Goal: Answer question/provide support: Share knowledge or assist other users

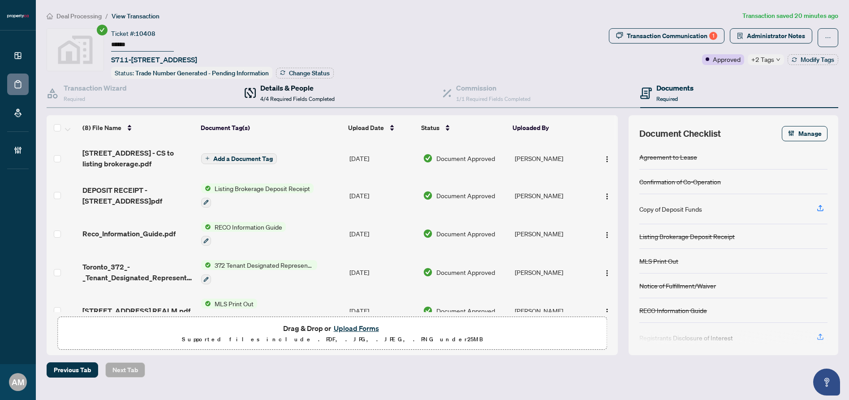
click at [282, 90] on h4 "Details & People" at bounding box center [297, 87] width 74 height 11
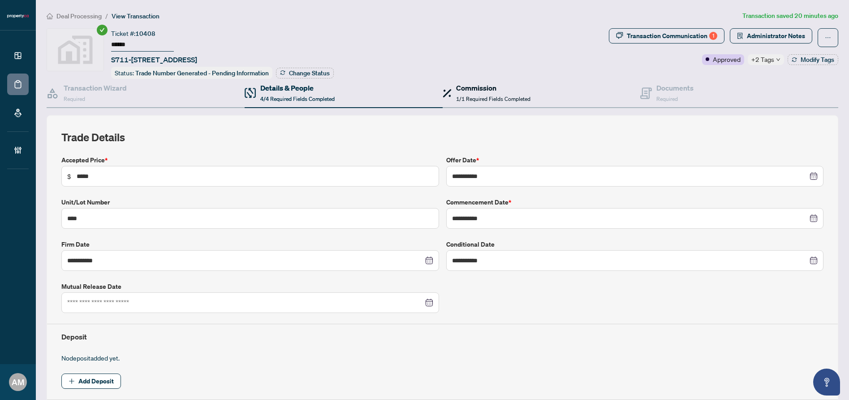
click at [484, 95] on span "1/1 Required Fields Completed" at bounding box center [493, 98] width 74 height 7
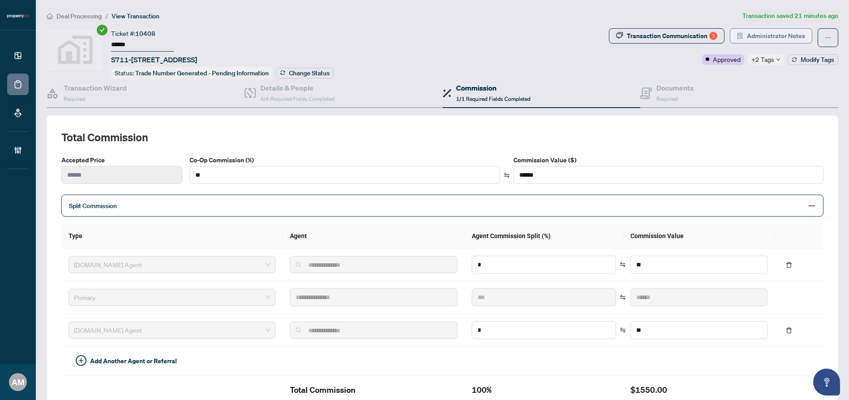
click at [778, 33] on span "Administrator Notes" at bounding box center [776, 36] width 58 height 14
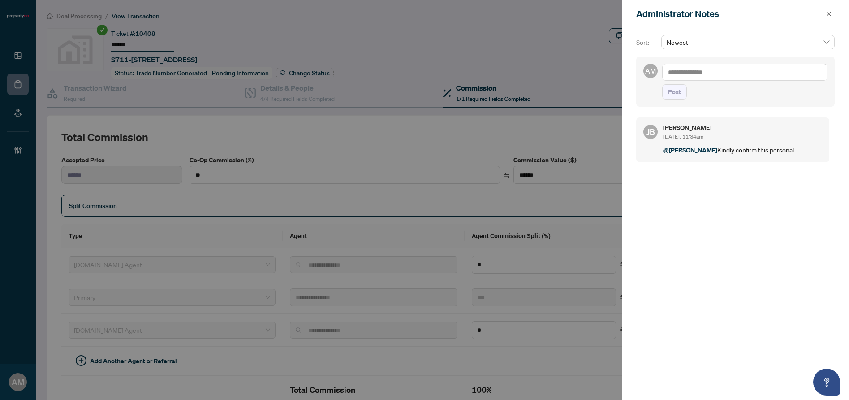
click at [741, 65] on textarea at bounding box center [744, 72] width 165 height 17
click at [708, 79] on span "[PERSON_NAME]" at bounding box center [735, 78] width 97 height 8
type textarea "**********"
click at [660, 107] on div "**********" at bounding box center [735, 81] width 199 height 50
click at [668, 99] on span "Post" at bounding box center [674, 92] width 13 height 14
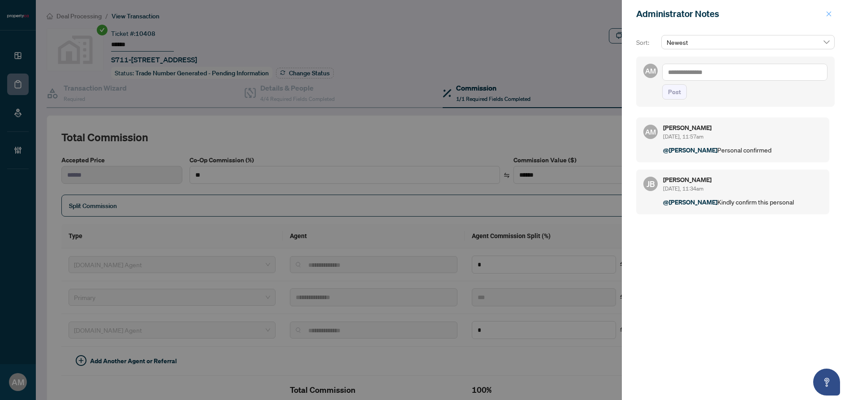
click at [831, 15] on icon "close" at bounding box center [829, 14] width 6 height 6
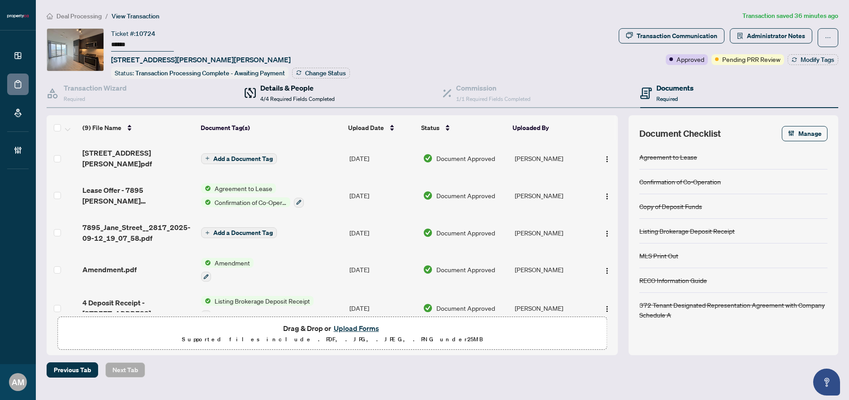
click at [317, 93] on div "Details & People 4/4 Required Fields Completed" at bounding box center [297, 92] width 74 height 21
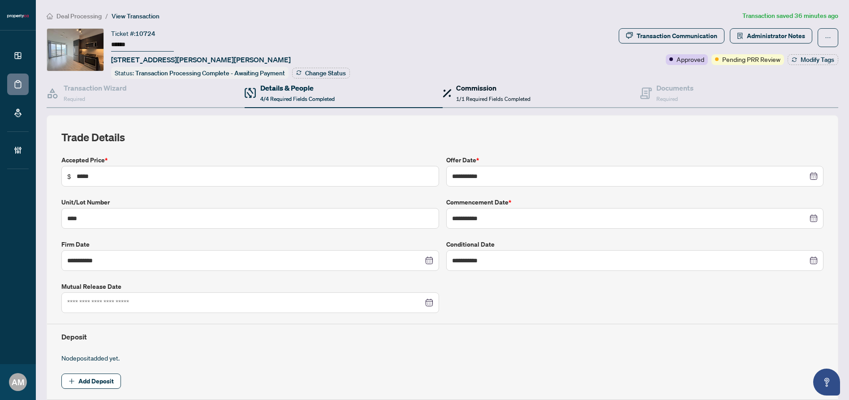
click at [465, 95] on span "1/1 Required Fields Completed" at bounding box center [493, 98] width 74 height 7
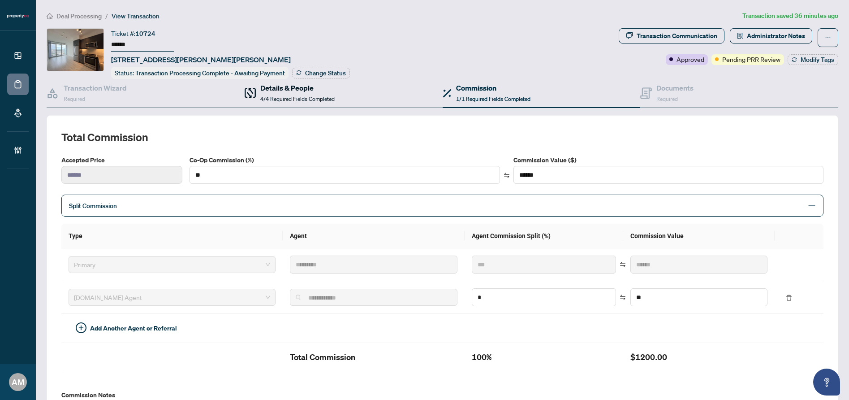
click at [306, 91] on h4 "Details & People" at bounding box center [297, 87] width 74 height 11
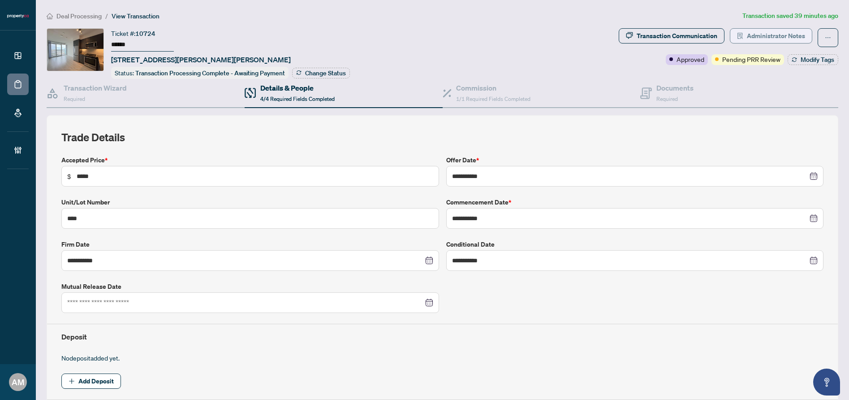
click at [760, 37] on span "Administrator Notes" at bounding box center [776, 36] width 58 height 14
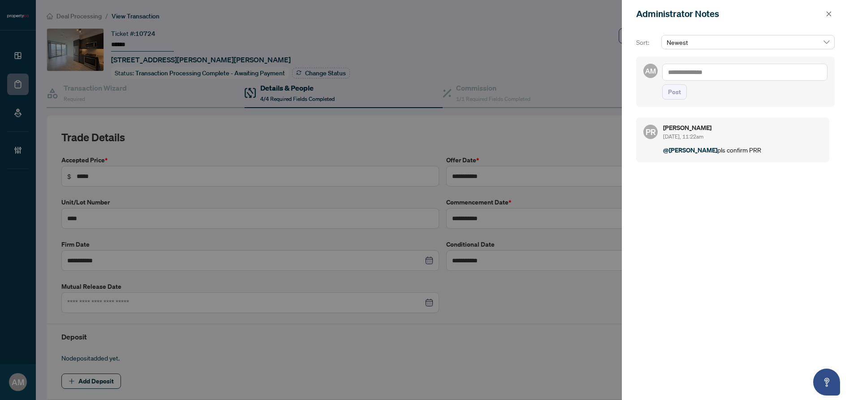
click at [705, 74] on textarea at bounding box center [744, 72] width 165 height 17
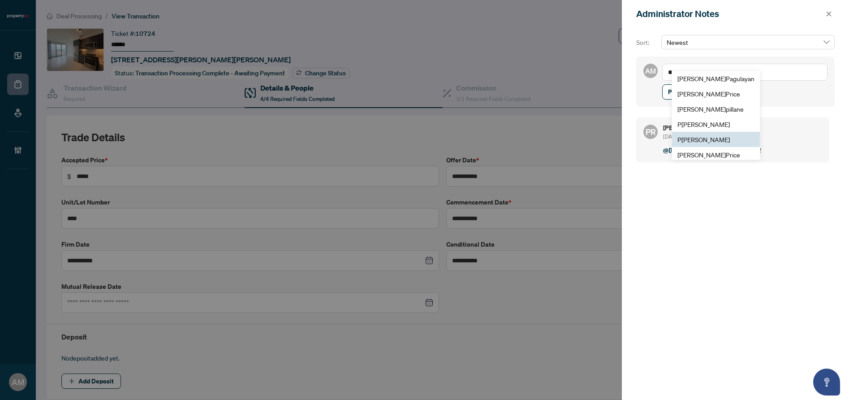
click at [704, 133] on li "P uvitha Ramachandran" at bounding box center [716, 139] width 88 height 15
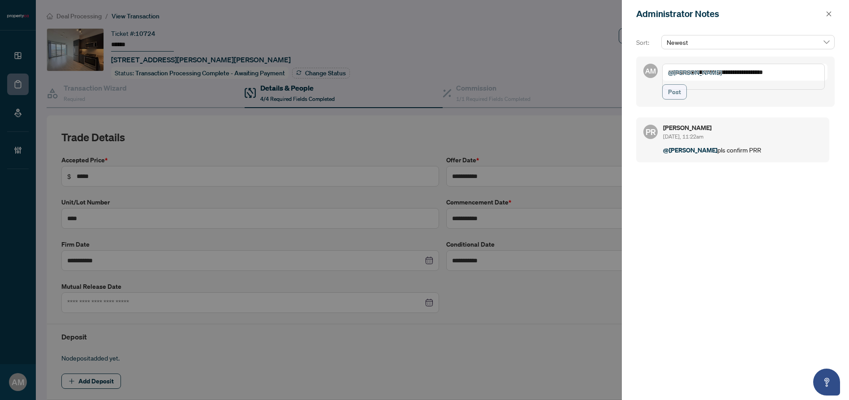
type textarea "**********"
click at [674, 99] on span "Post" at bounding box center [674, 92] width 13 height 14
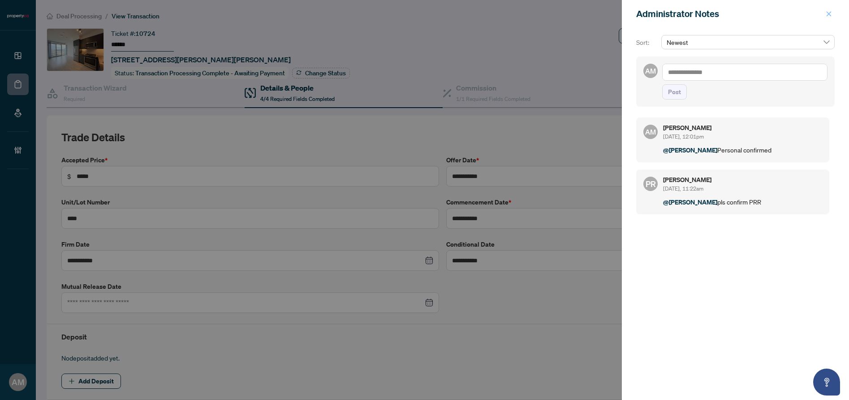
click at [830, 14] on icon "close" at bounding box center [829, 14] width 6 height 6
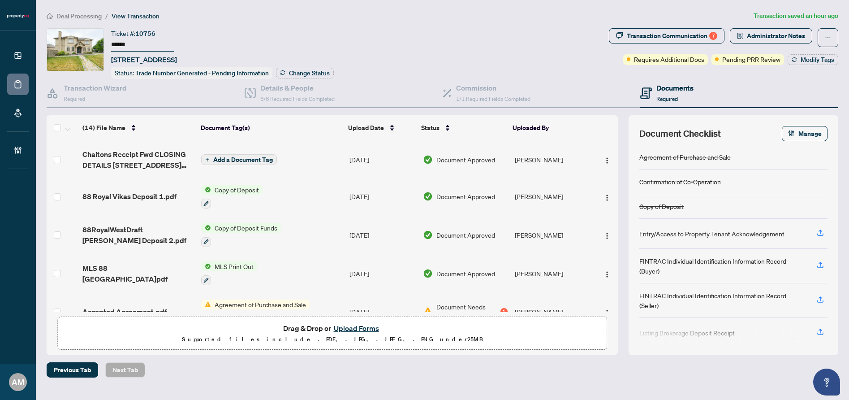
scroll to position [354, 0]
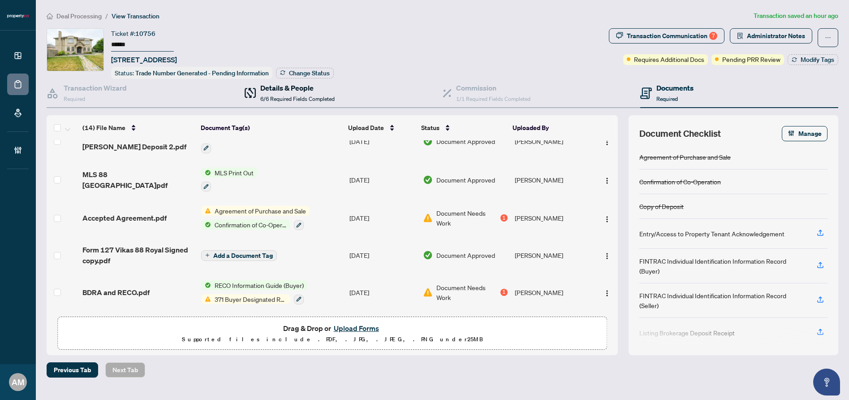
click at [280, 93] on div "Details & People 6/6 Required Fields Completed" at bounding box center [297, 92] width 74 height 21
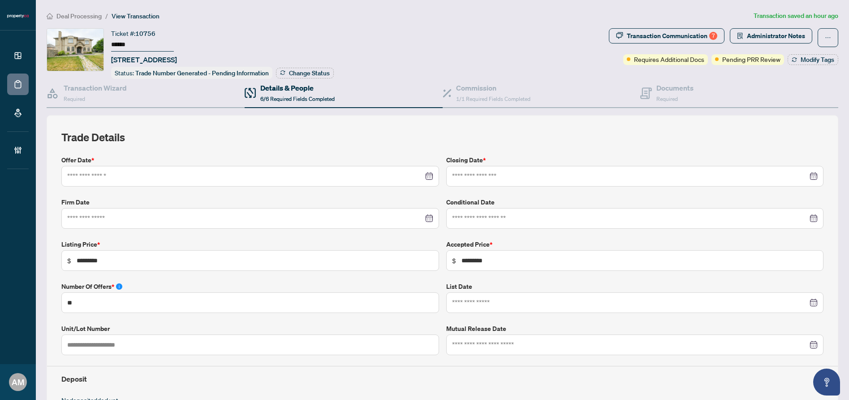
type input "**********"
click at [765, 37] on span "Administrator Notes" at bounding box center [776, 36] width 58 height 14
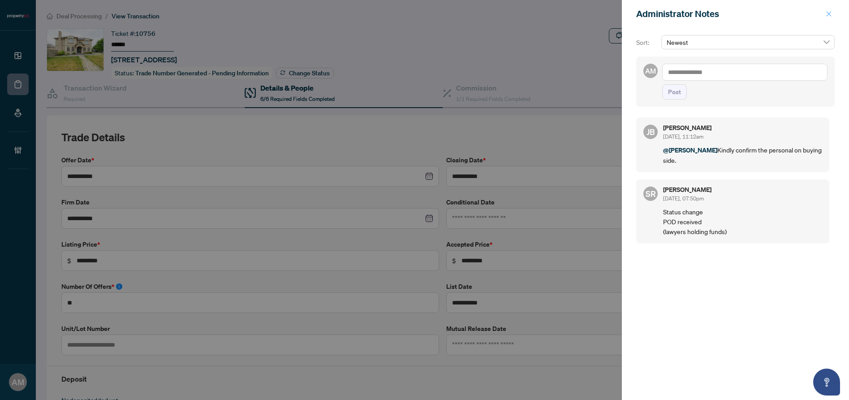
click at [827, 17] on icon "close" at bounding box center [829, 14] width 6 height 6
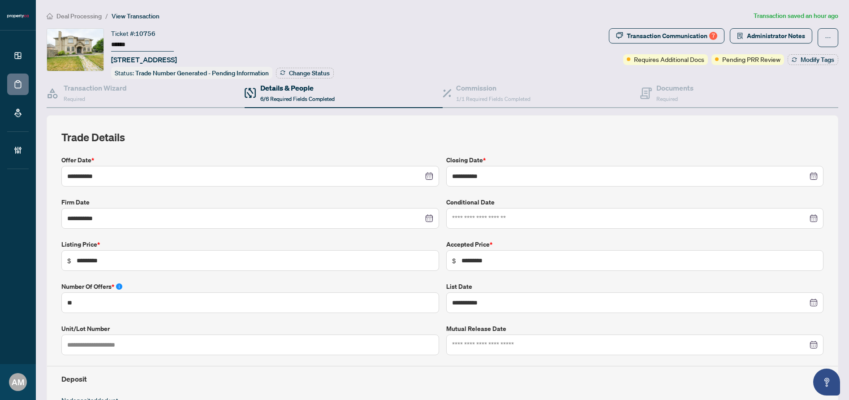
click at [295, 96] on span "6/6 Required Fields Completed" at bounding box center [297, 98] width 74 height 7
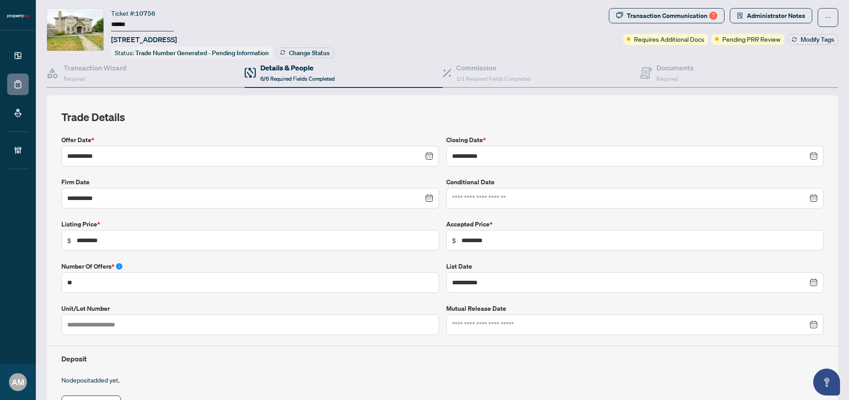
scroll to position [0, 0]
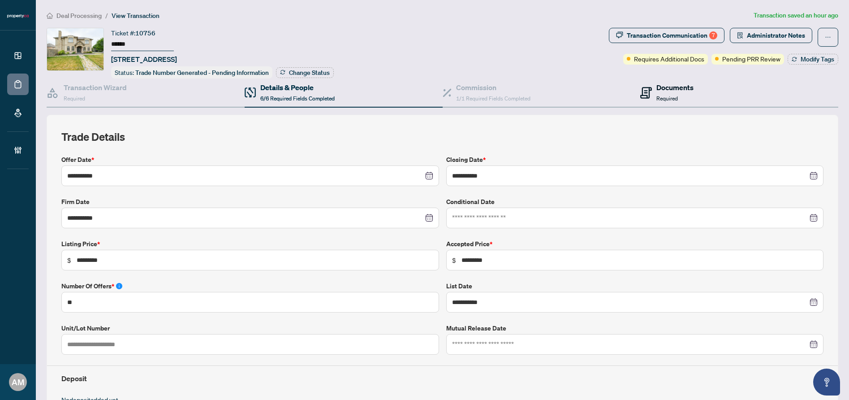
click at [669, 84] on h4 "Documents" at bounding box center [675, 87] width 37 height 11
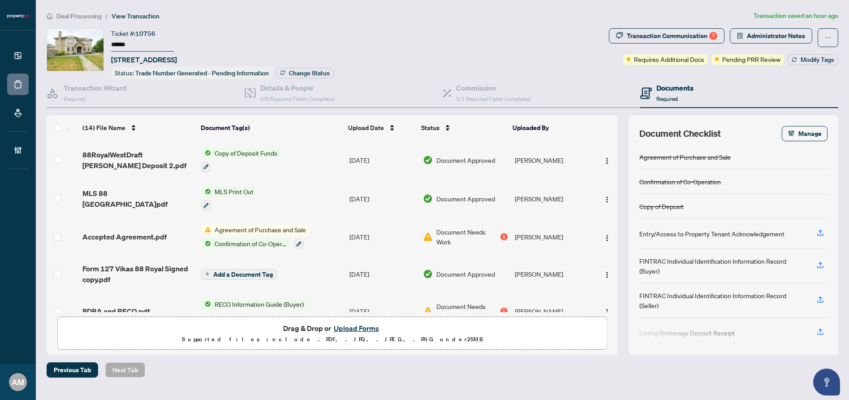
scroll to position [354, 0]
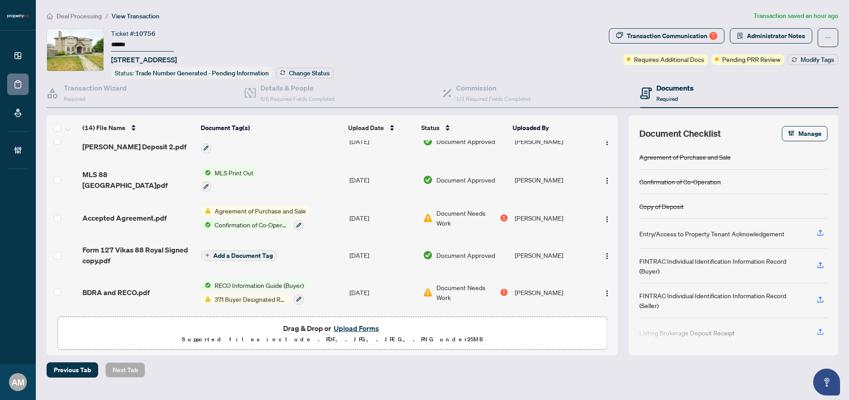
click at [140, 223] on td "Accepted Agreement.pdf" at bounding box center [138, 218] width 119 height 39
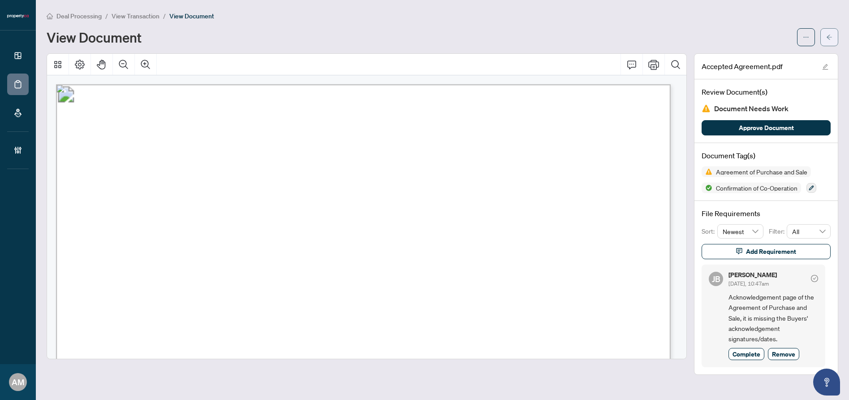
click at [831, 33] on span "button" at bounding box center [829, 37] width 6 height 14
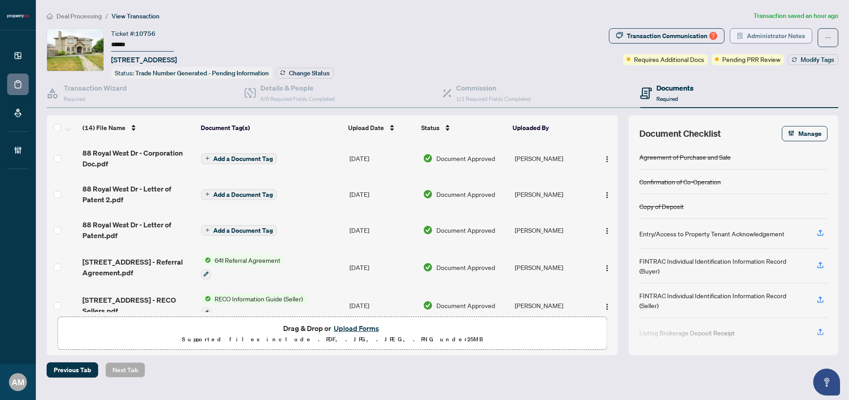
click at [772, 36] on span "Administrator Notes" at bounding box center [776, 36] width 58 height 14
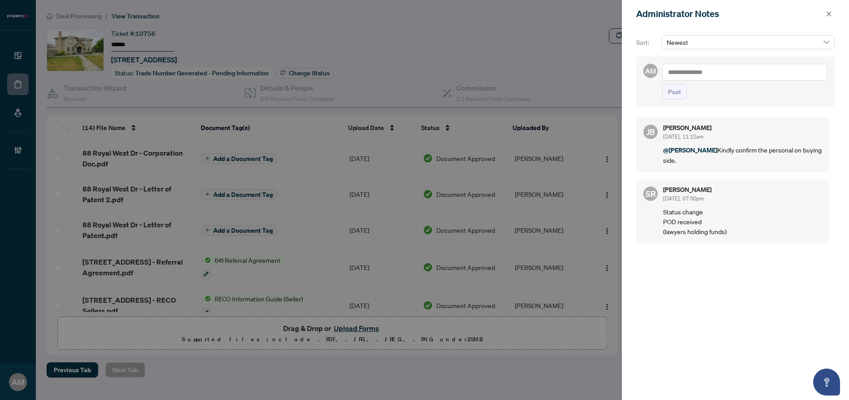
click at [736, 69] on textarea at bounding box center [744, 72] width 165 height 17
click at [712, 81] on span "[PERSON_NAME]" at bounding box center [735, 78] width 97 height 8
type textarea "**********"
click at [674, 99] on span "Post" at bounding box center [674, 92] width 13 height 14
